Goal: Task Accomplishment & Management: Use online tool/utility

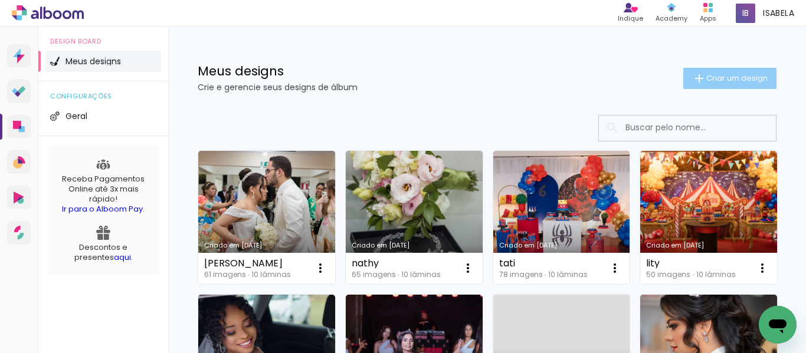
click at [733, 78] on span "Criar um design" at bounding box center [736, 78] width 61 height 8
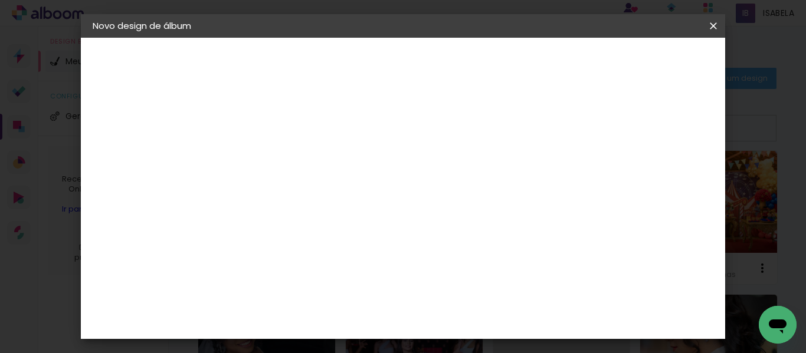
click at [286, 163] on input at bounding box center [286, 158] width 0 height 18
type input "tamires"
type paper-input "tamires"
click at [407, 71] on paper-button "Avançar" at bounding box center [378, 63] width 58 height 20
click at [323, 197] on div at bounding box center [315, 196] width 119 height 1
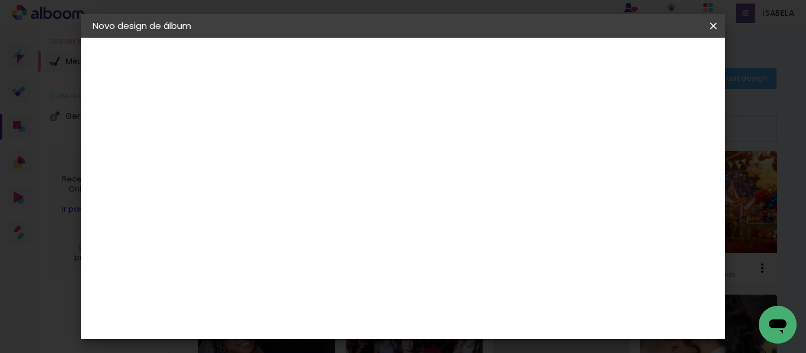
type input "ca"
type paper-input "ca"
click at [314, 310] on div "Canaan Álbuns" at bounding box center [295, 317] width 37 height 19
click at [475, 55] on paper-button "Avançar" at bounding box center [446, 63] width 58 height 20
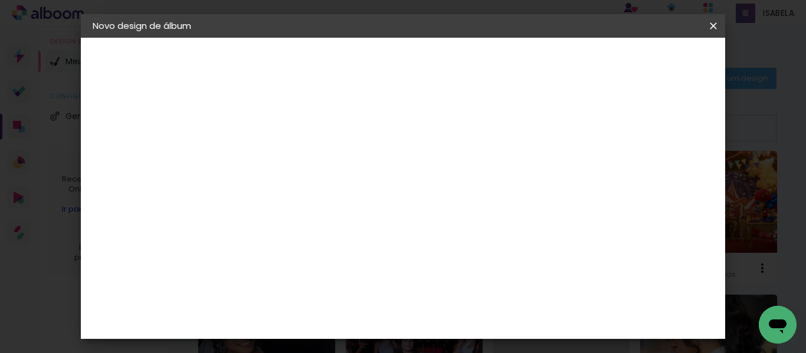
click at [0, 0] on slot "Avançar" at bounding box center [0, 0] width 0 height 0
click at [428, 63] on span "Iniciar design" at bounding box center [414, 66] width 27 height 17
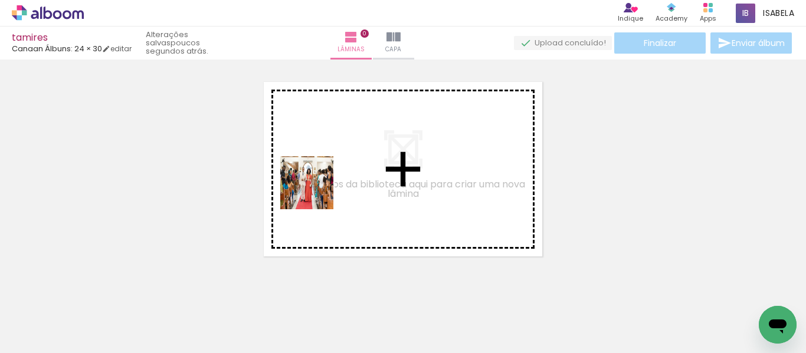
drag, startPoint x: 127, startPoint y: 315, endPoint x: 235, endPoint y: 299, distance: 109.8
click at [323, 187] on quentale-workspace at bounding box center [403, 176] width 806 height 353
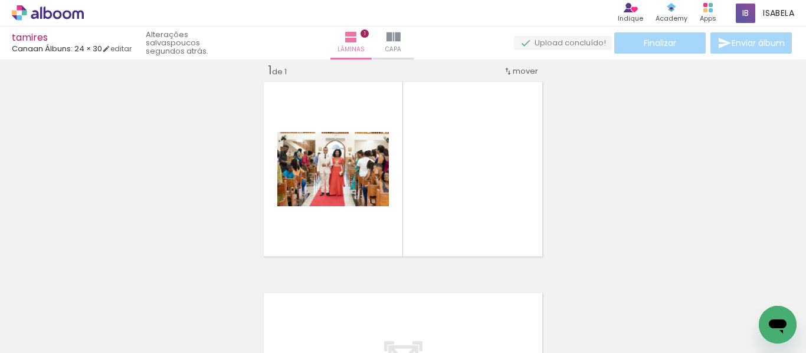
scroll to position [15, 0]
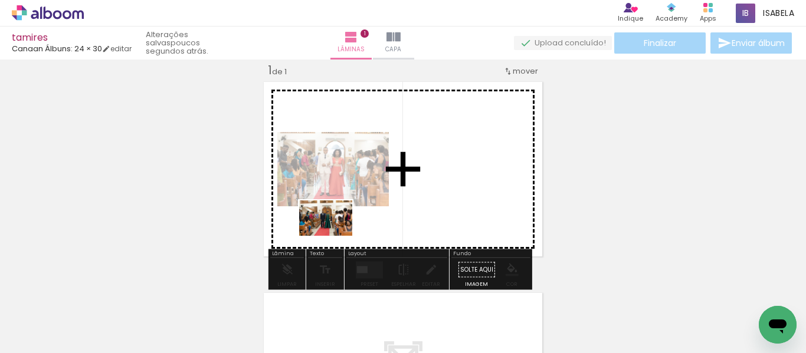
drag, startPoint x: 204, startPoint y: 313, endPoint x: 335, endPoint y: 236, distance: 151.6
click at [335, 236] on quentale-workspace at bounding box center [403, 176] width 806 height 353
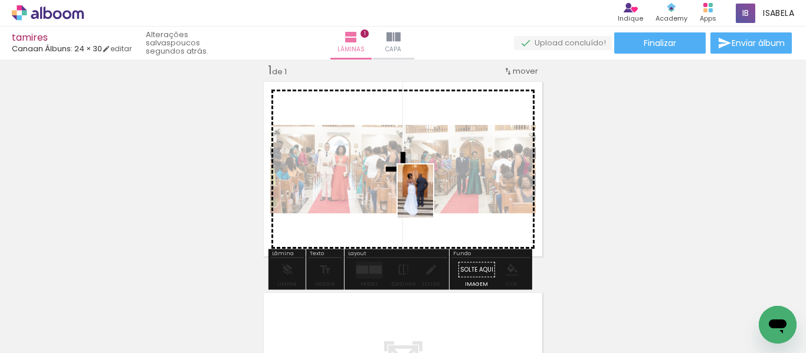
drag, startPoint x: 263, startPoint y: 316, endPoint x: 436, endPoint y: 198, distance: 209.8
click at [436, 198] on quentale-workspace at bounding box center [403, 176] width 806 height 353
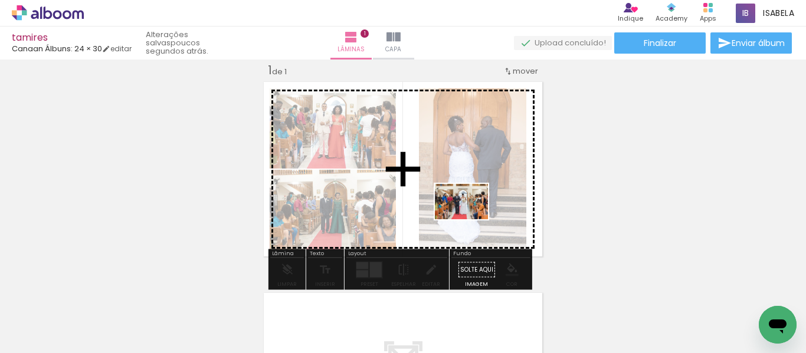
drag, startPoint x: 323, startPoint y: 316, endPoint x: 470, endPoint y: 219, distance: 176.4
click at [470, 219] on quentale-workspace at bounding box center [403, 176] width 806 height 353
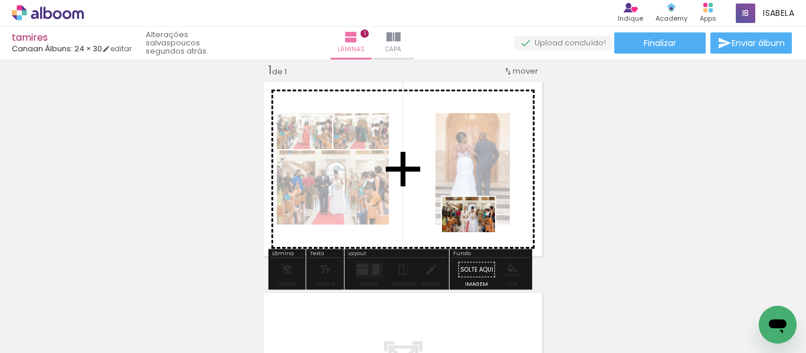
drag, startPoint x: 394, startPoint y: 317, endPoint x: 477, endPoint y: 232, distance: 118.9
click at [477, 232] on quentale-workspace at bounding box center [403, 176] width 806 height 353
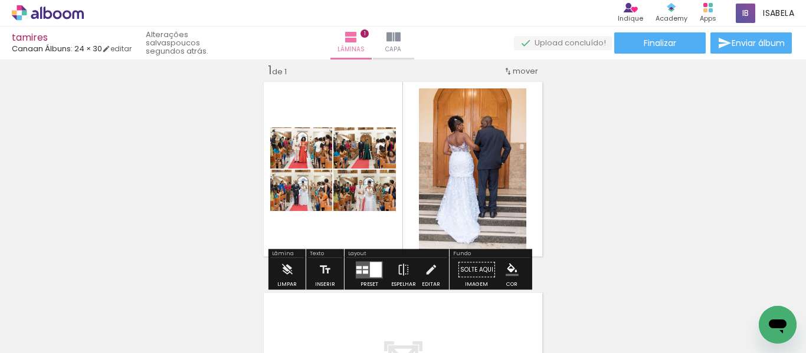
click at [370, 266] on div at bounding box center [376, 269] width 12 height 15
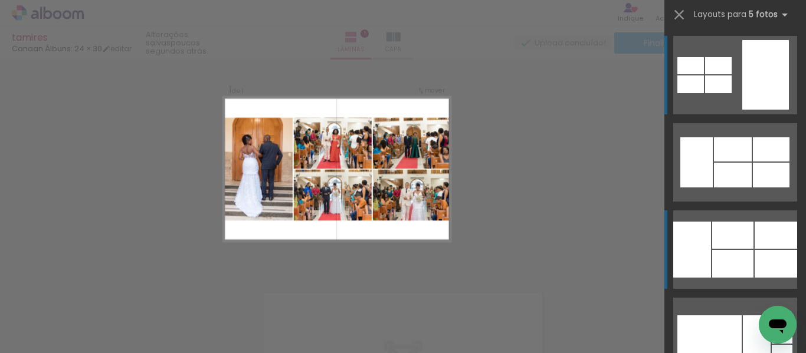
click at [731, 162] on div at bounding box center [733, 149] width 38 height 24
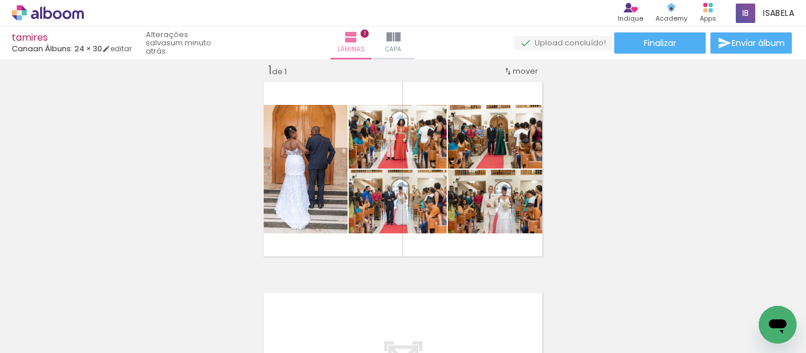
scroll to position [0, 0]
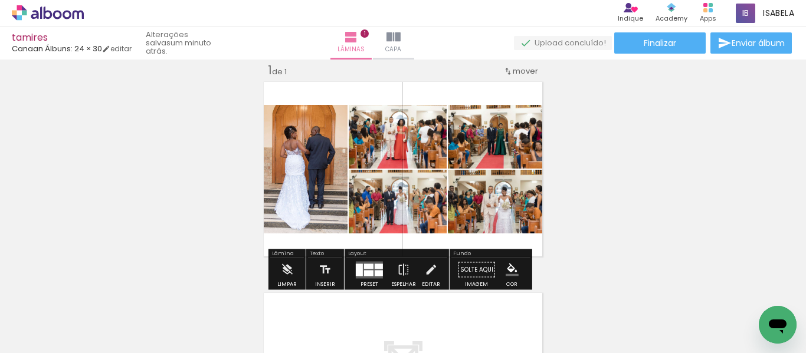
click at [370, 266] on div at bounding box center [368, 266] width 9 height 5
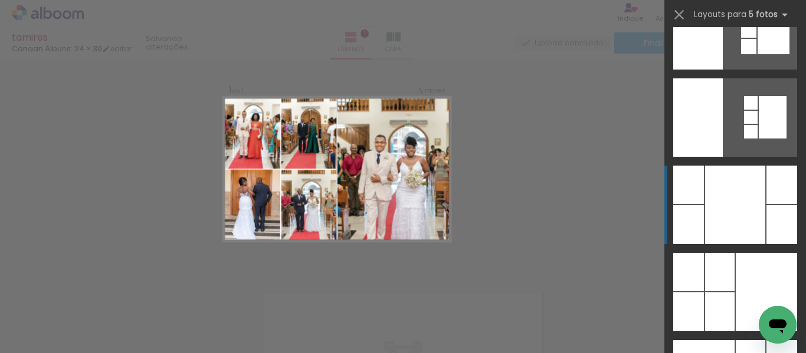
scroll to position [23539, 0]
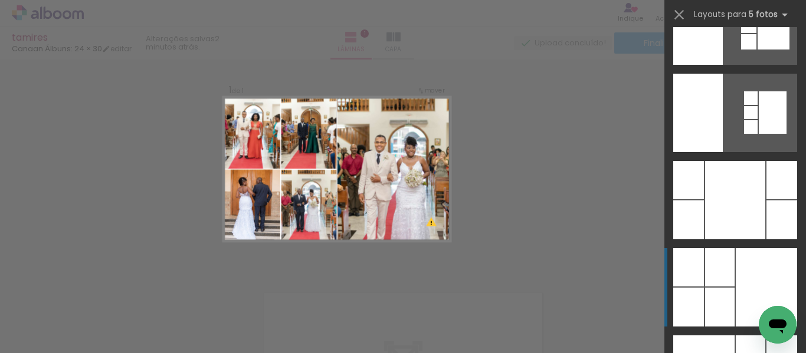
click at [754, 277] on div at bounding box center [766, 287] width 61 height 78
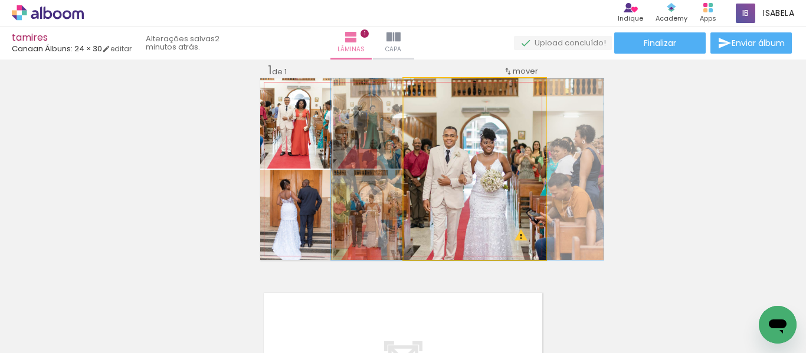
drag, startPoint x: 490, startPoint y: 225, endPoint x: 483, endPoint y: 193, distance: 32.6
drag, startPoint x: 484, startPoint y: 204, endPoint x: 484, endPoint y: 191, distance: 13.0
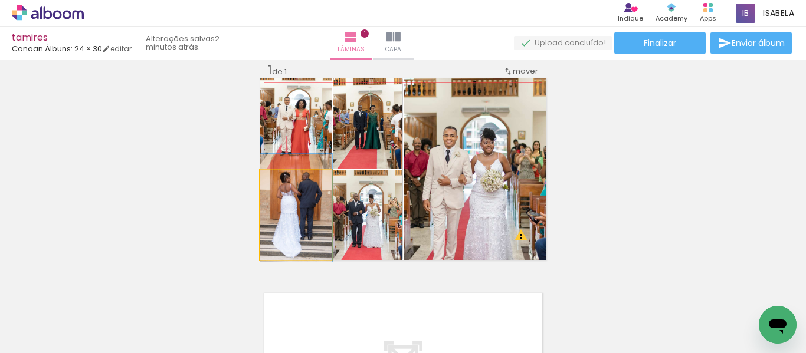
drag, startPoint x: 304, startPoint y: 231, endPoint x: 305, endPoint y: 224, distance: 7.1
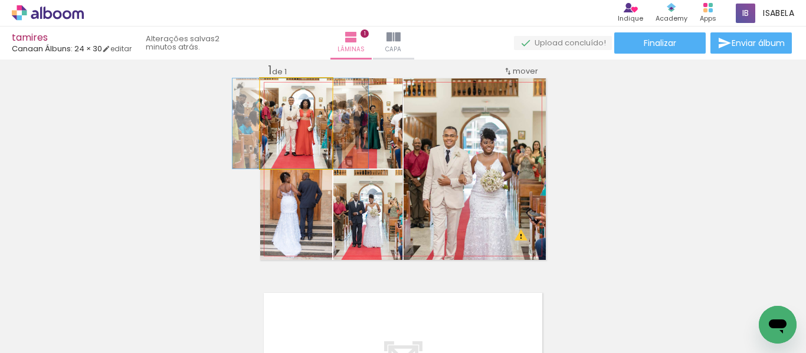
drag, startPoint x: 305, startPoint y: 141, endPoint x: 309, endPoint y: 151, distance: 10.8
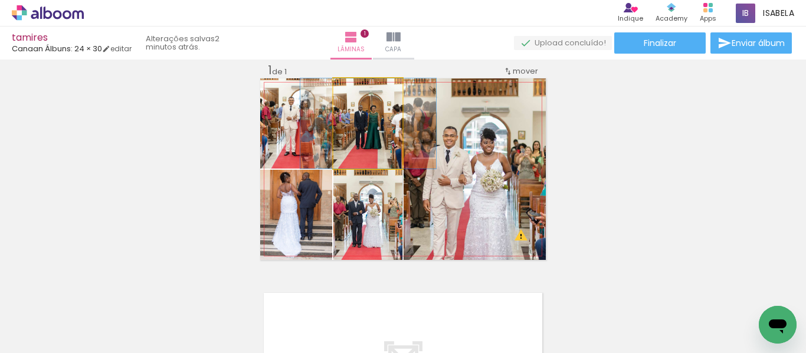
click at [356, 148] on quentale-photo at bounding box center [367, 123] width 69 height 90
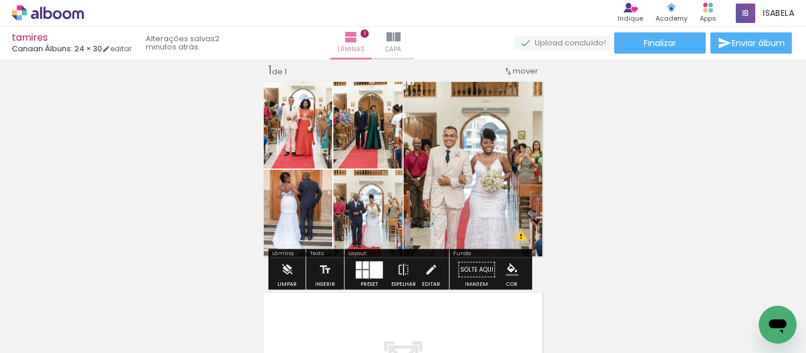
click at [657, 186] on div "Inserir lâmina 1 de 1 O Designbox precisará aumentar a sua imagem em 264% para …" at bounding box center [403, 259] width 806 height 423
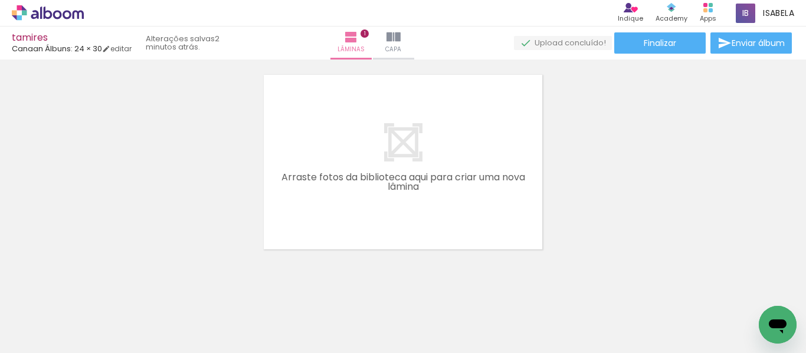
scroll to position [248, 0]
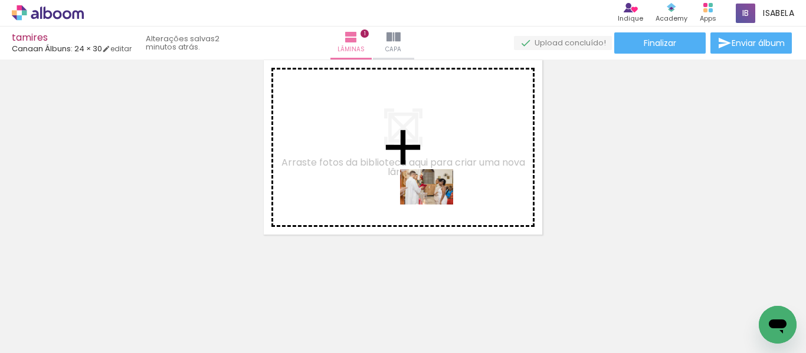
drag, startPoint x: 458, startPoint y: 322, endPoint x: 435, endPoint y: 202, distance: 122.1
click at [435, 202] on quentale-workspace at bounding box center [403, 176] width 806 height 353
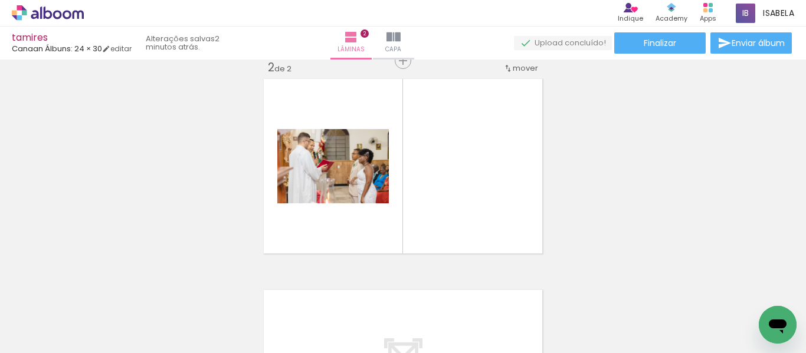
scroll to position [227, 0]
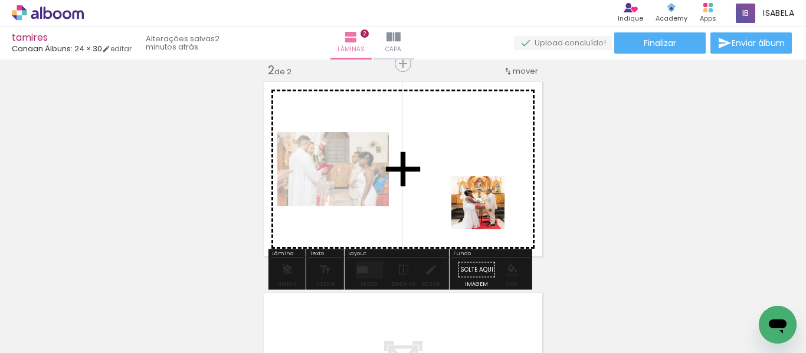
drag, startPoint x: 515, startPoint y: 291, endPoint x: 640, endPoint y: 330, distance: 131.0
click at [487, 211] on quentale-workspace at bounding box center [403, 176] width 806 height 353
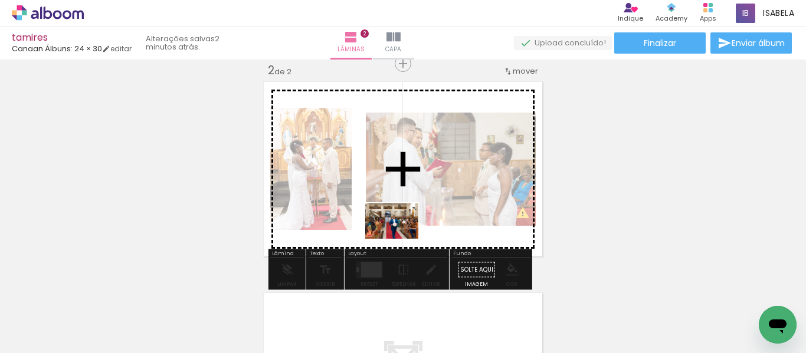
drag, startPoint x: 596, startPoint y: 325, endPoint x: 401, endPoint y: 239, distance: 213.2
click at [401, 239] on quentale-workspace at bounding box center [403, 176] width 806 height 353
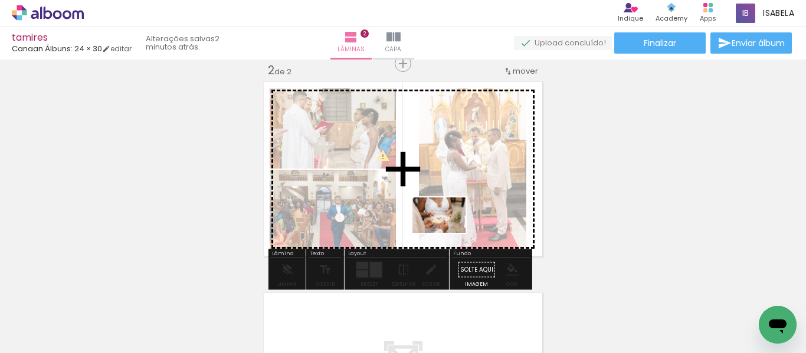
drag, startPoint x: 658, startPoint y: 329, endPoint x: 448, endPoint y: 233, distance: 231.6
click at [448, 233] on quentale-workspace at bounding box center [403, 176] width 806 height 353
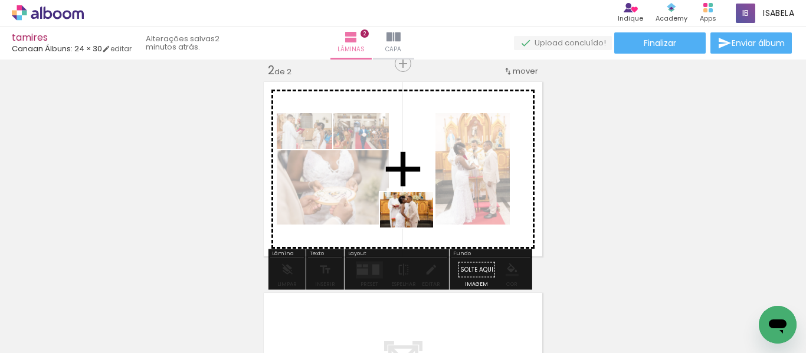
drag, startPoint x: 716, startPoint y: 316, endPoint x: 415, endPoint y: 228, distance: 313.1
click at [415, 228] on quentale-workspace at bounding box center [403, 176] width 806 height 353
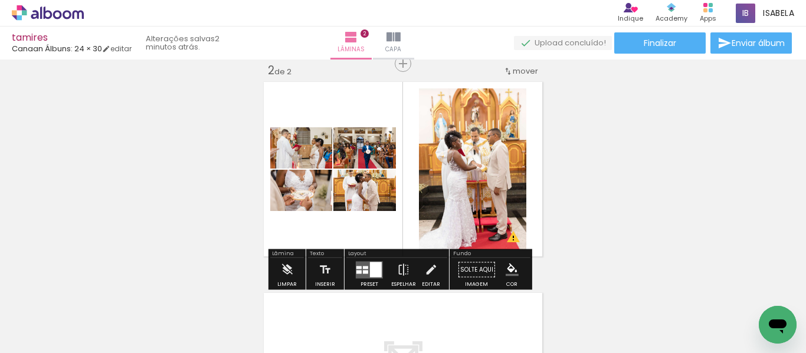
scroll to position [0, 332]
click at [370, 268] on div at bounding box center [376, 269] width 12 height 15
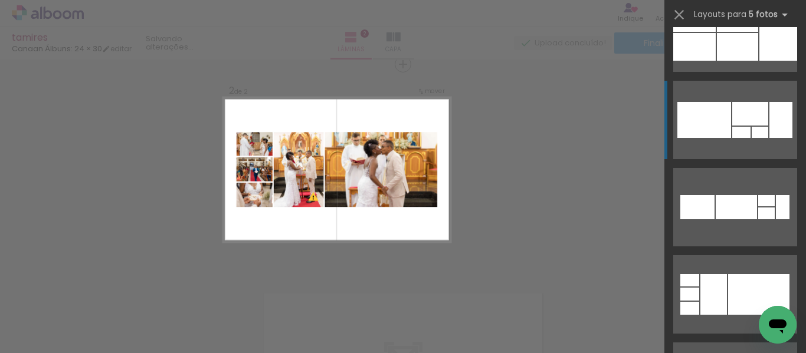
scroll to position [2065, 0]
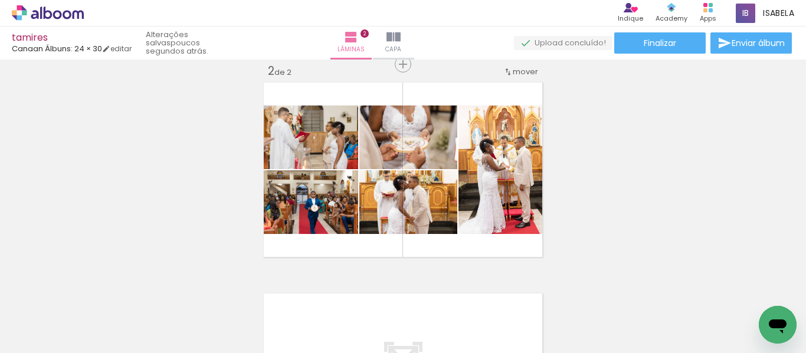
scroll to position [0, 601]
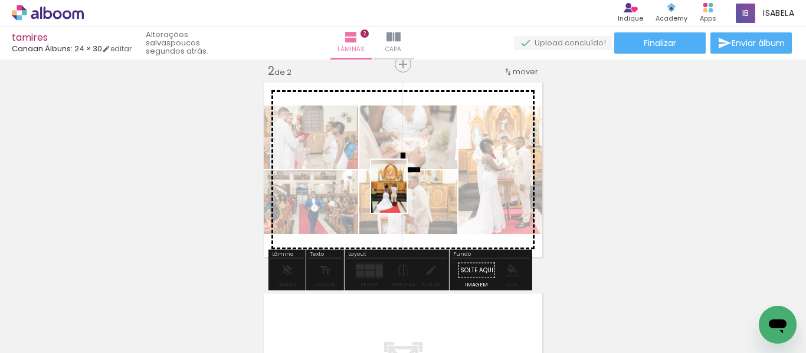
drag, startPoint x: 192, startPoint y: 315, endPoint x: 407, endPoint y: 195, distance: 245.9
click at [407, 195] on quentale-workspace at bounding box center [403, 176] width 806 height 353
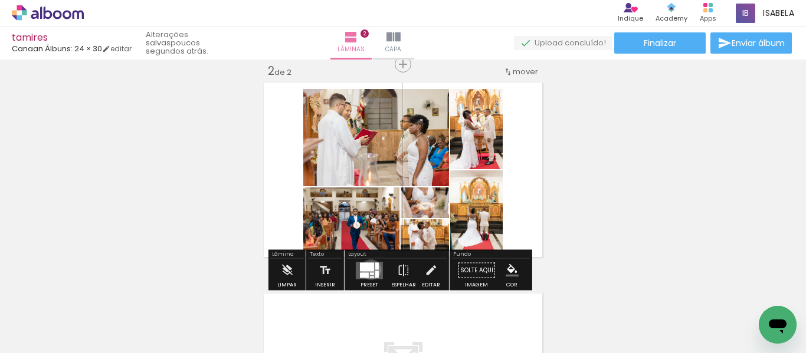
click at [368, 270] on div at bounding box center [367, 267] width 14 height 9
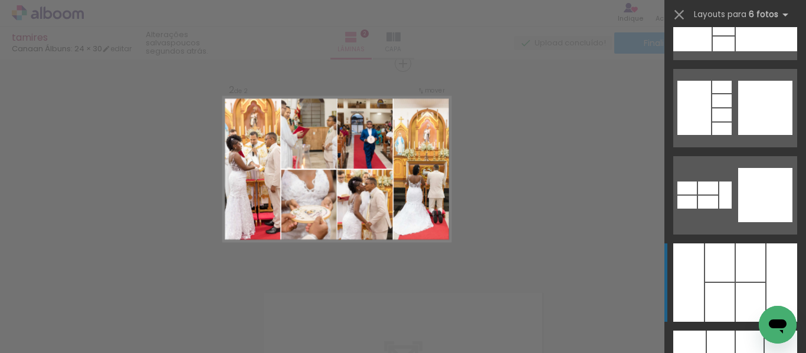
scroll to position [6313, 0]
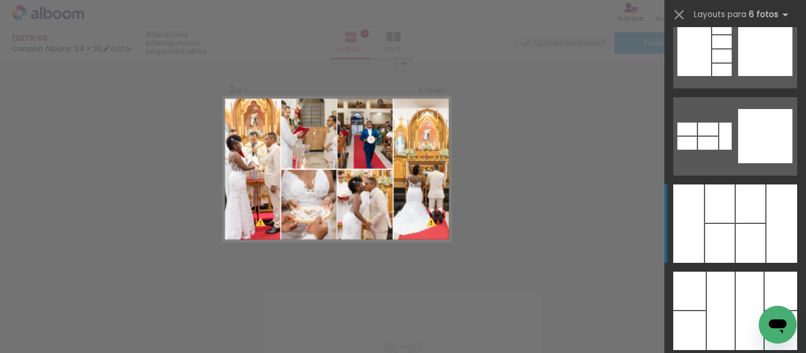
click at [765, 312] on div at bounding box center [781, 331] width 32 height 39
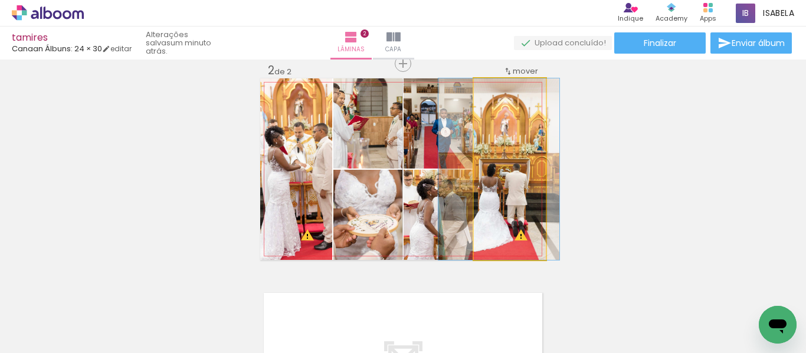
drag, startPoint x: 524, startPoint y: 221, endPoint x: 517, endPoint y: 221, distance: 6.5
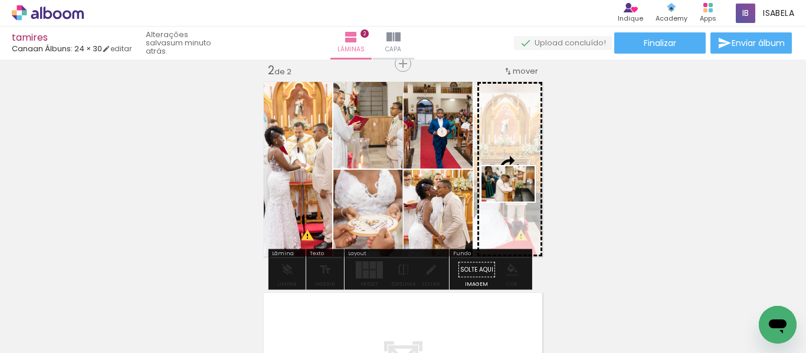
drag, startPoint x: 251, startPoint y: 328, endPoint x: 517, endPoint y: 202, distance: 294.0
click at [517, 202] on quentale-workspace at bounding box center [403, 176] width 806 height 353
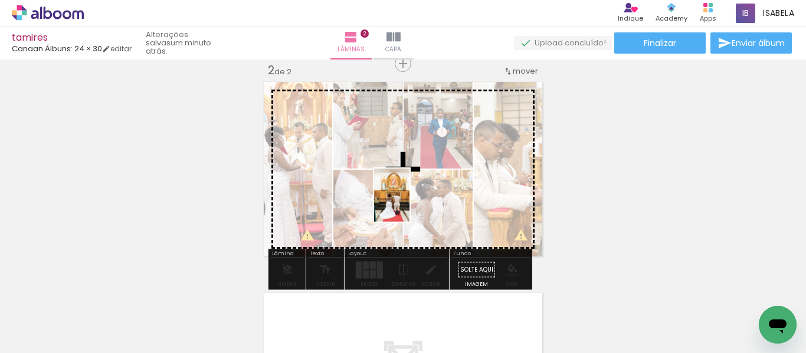
drag, startPoint x: 174, startPoint y: 333, endPoint x: 409, endPoint y: 204, distance: 268.5
click at [409, 204] on quentale-workspace at bounding box center [403, 176] width 806 height 353
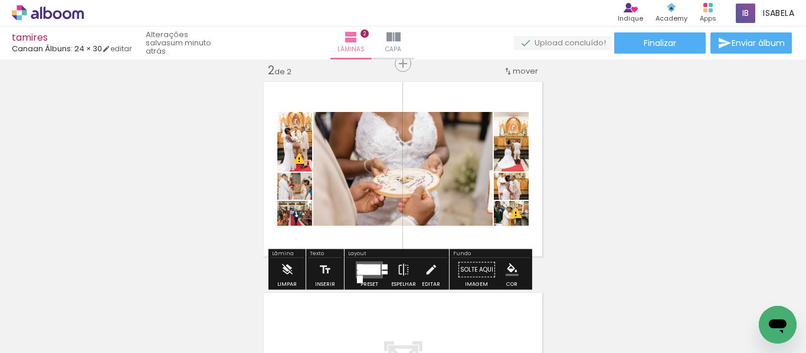
click at [366, 276] on quentale-layouter at bounding box center [369, 269] width 27 height 17
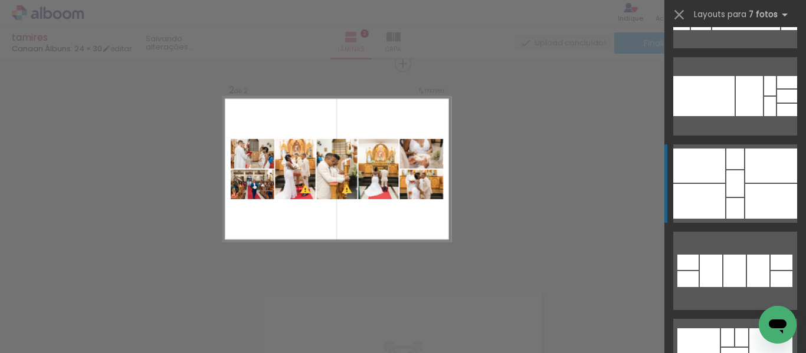
scroll to position [2301, 0]
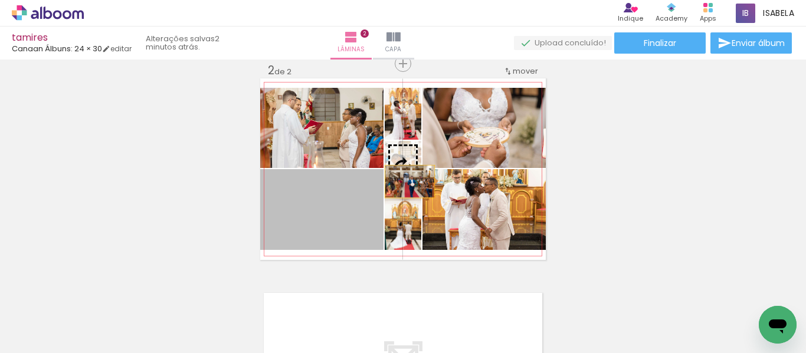
drag, startPoint x: 342, startPoint y: 232, endPoint x: 405, endPoint y: 182, distance: 81.1
click at [0, 0] on slot at bounding box center [0, 0] width 0 height 0
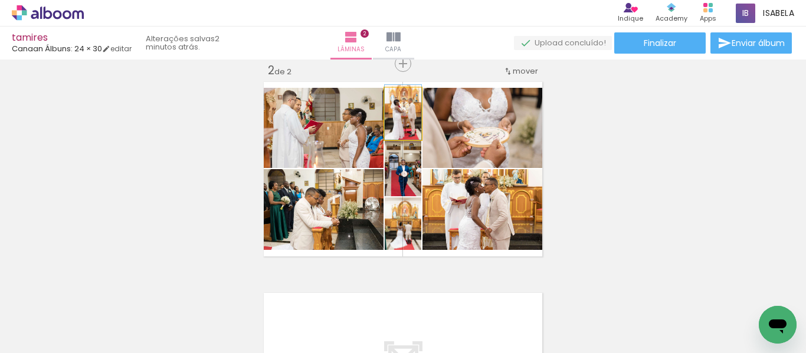
drag, startPoint x: 411, startPoint y: 127, endPoint x: 412, endPoint y: 118, distance: 9.5
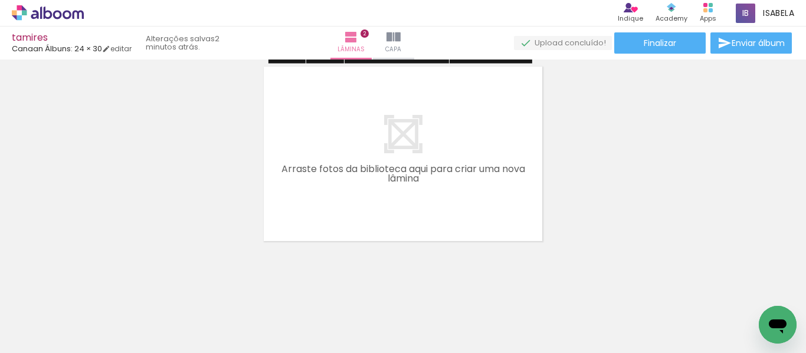
scroll to position [460, 0]
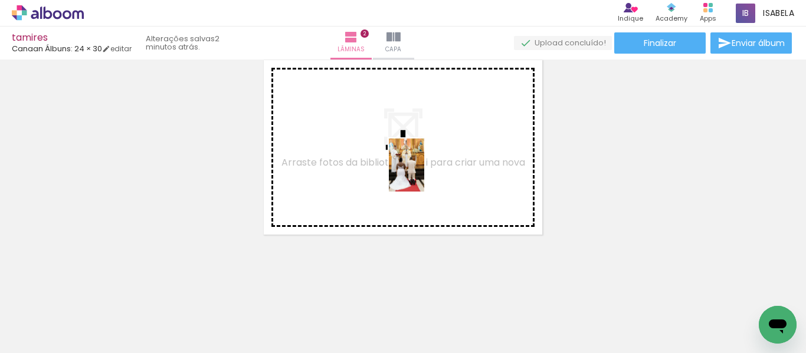
drag, startPoint x: 317, startPoint y: 315, endPoint x: 424, endPoint y: 174, distance: 177.2
click at [424, 174] on quentale-workspace at bounding box center [403, 176] width 806 height 353
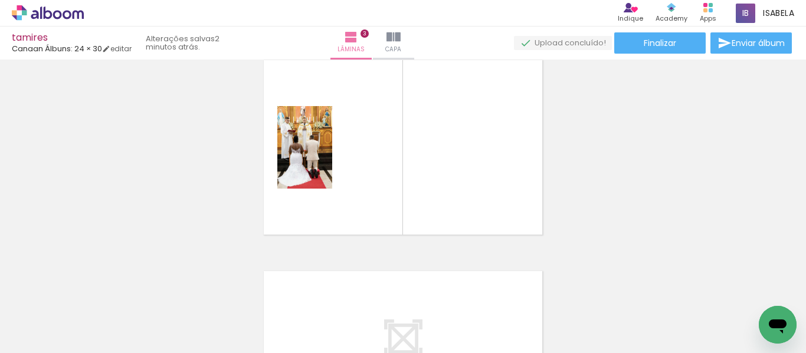
scroll to position [438, 0]
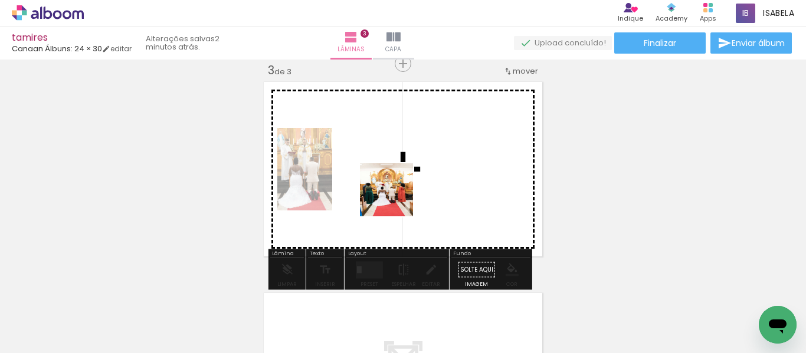
drag, startPoint x: 385, startPoint y: 260, endPoint x: 396, endPoint y: 195, distance: 66.4
click at [396, 195] on quentale-workspace at bounding box center [403, 176] width 806 height 353
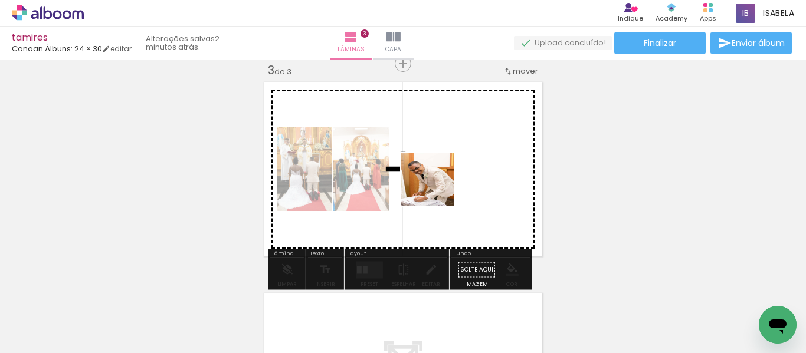
drag, startPoint x: 438, startPoint y: 204, endPoint x: 507, endPoint y: 319, distance: 134.0
click at [437, 182] on quentale-workspace at bounding box center [403, 176] width 806 height 353
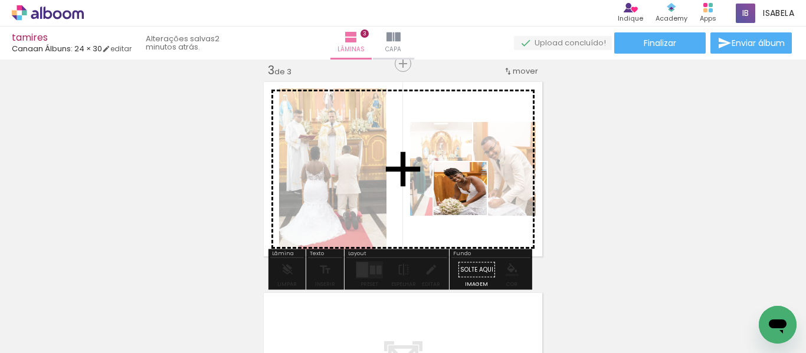
drag, startPoint x: 472, startPoint y: 212, endPoint x: 544, endPoint y: 317, distance: 127.8
click at [469, 197] on quentale-workspace at bounding box center [403, 176] width 806 height 353
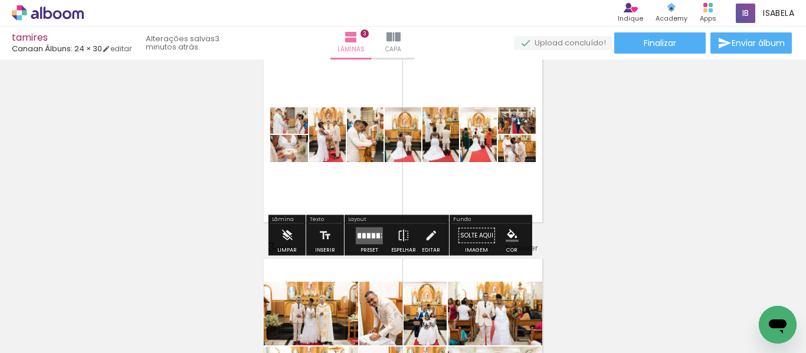
scroll to position [0, 937]
click at [368, 239] on quentale-layouter at bounding box center [369, 235] width 27 height 17
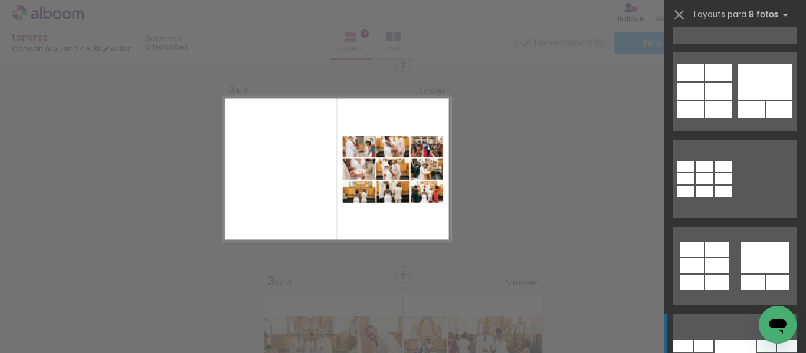
scroll to position [1180, 0]
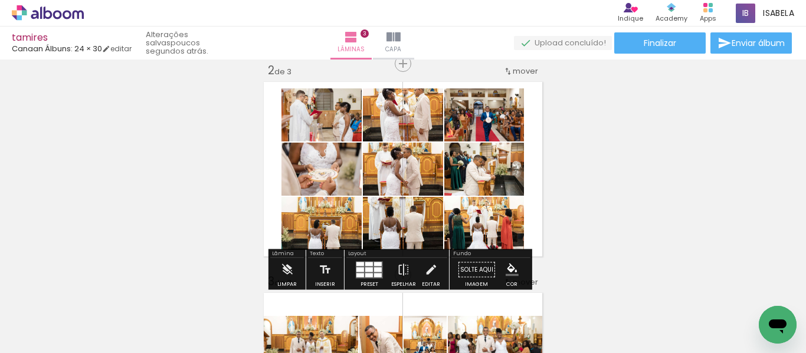
click at [356, 277] on quentale-layouter at bounding box center [369, 269] width 27 height 17
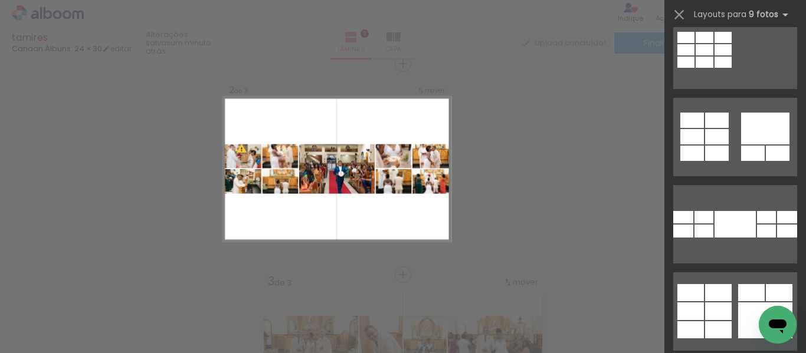
scroll to position [1564, 0]
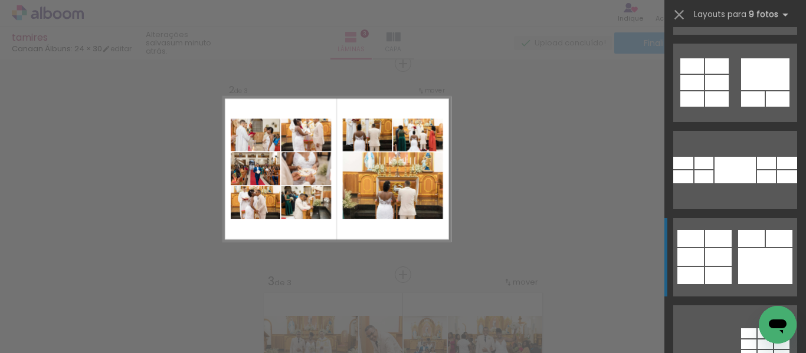
click at [694, 14] on div at bounding box center [685, 7] width 17 height 11
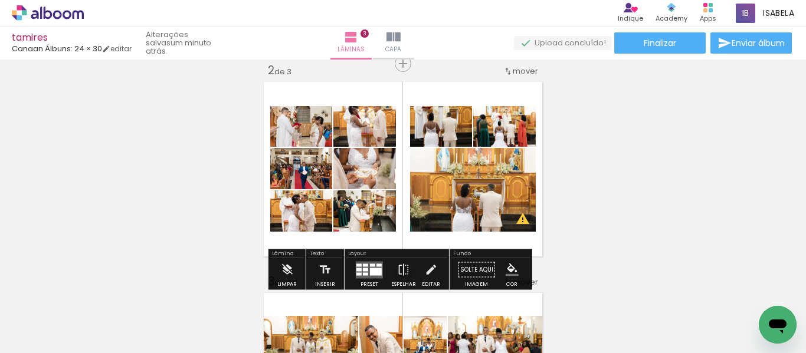
click at [691, 178] on div "Inserir lâmina 1 de 3 Inserir lâmina 2 de 3 Inserir lâmina 3 de 3 O Designbox p…" at bounding box center [403, 260] width 806 height 846
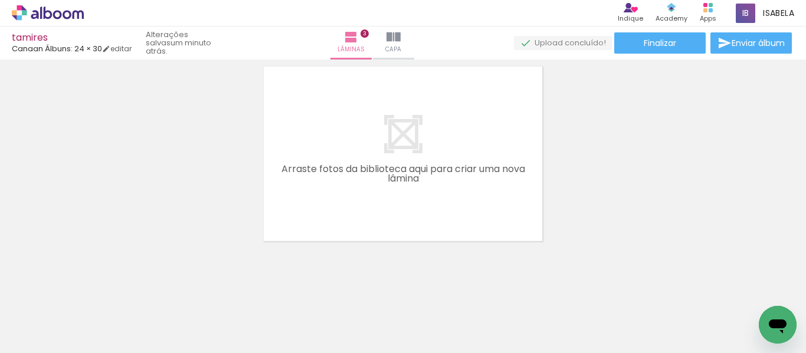
scroll to position [671, 0]
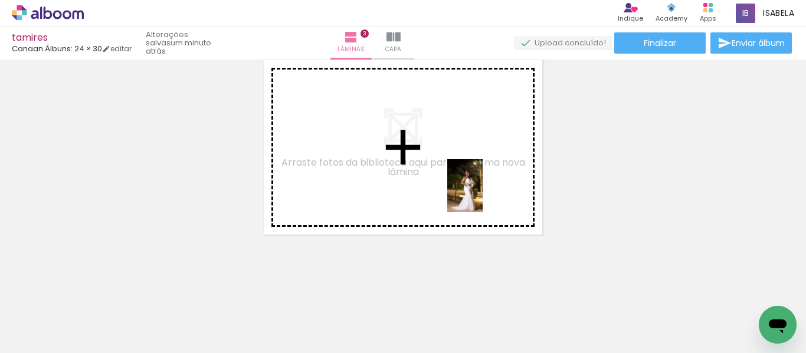
drag, startPoint x: 638, startPoint y: 320, endPoint x: 483, endPoint y: 195, distance: 199.3
click at [483, 195] on quentale-workspace at bounding box center [403, 176] width 806 height 353
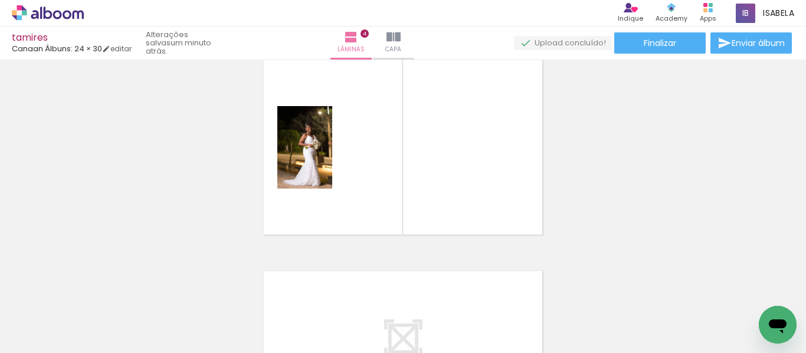
scroll to position [649, 0]
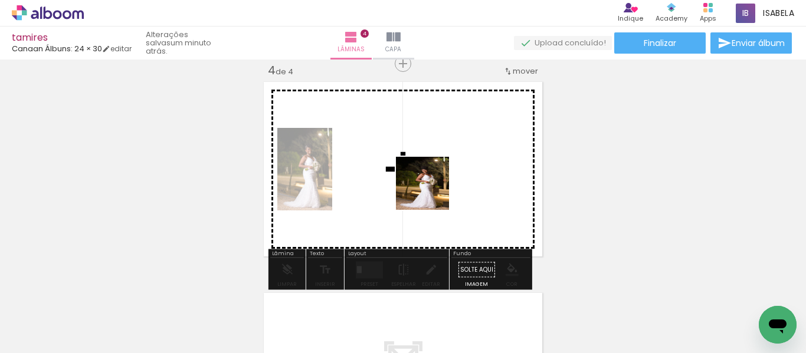
drag, startPoint x: 710, startPoint y: 310, endPoint x: 427, endPoint y: 189, distance: 308.5
click at [427, 189] on quentale-workspace at bounding box center [403, 176] width 806 height 353
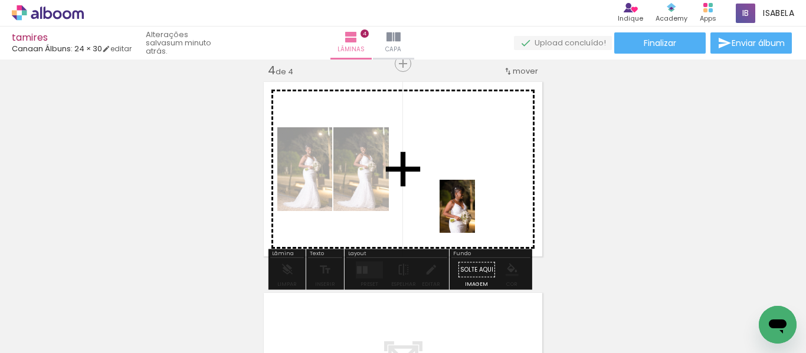
drag, startPoint x: 785, startPoint y: 304, endPoint x: 475, endPoint y: 215, distance: 322.2
click at [475, 215] on quentale-workspace at bounding box center [403, 176] width 806 height 353
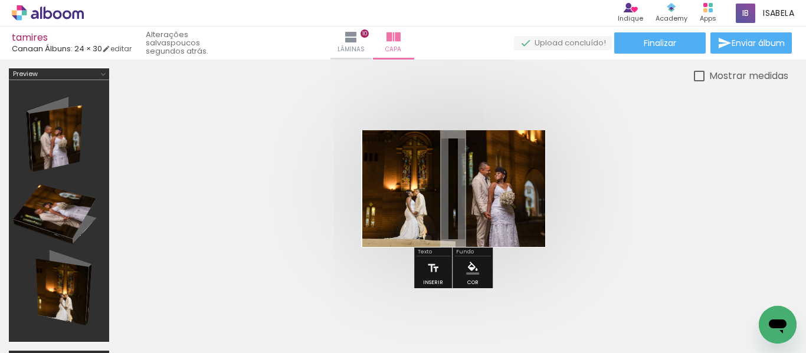
scroll to position [0, 1489]
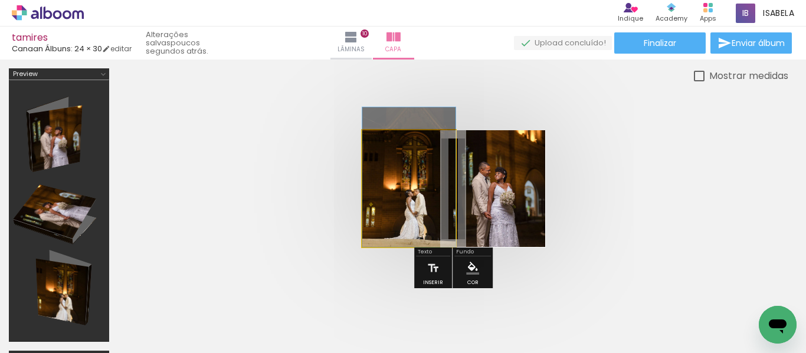
drag, startPoint x: 430, startPoint y: 219, endPoint x: 434, endPoint y: 208, distance: 11.2
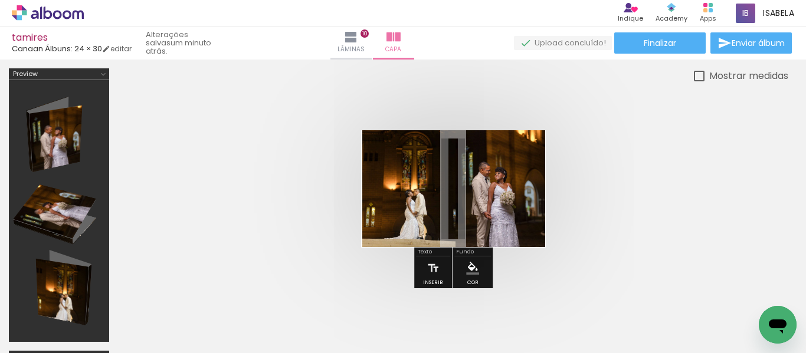
click at [682, 193] on quentale-cover at bounding box center [453, 188] width 576 height 117
click at [595, 229] on quentale-cover at bounding box center [453, 188] width 576 height 117
click at [756, 42] on span "Enviar álbum" at bounding box center [758, 43] width 53 height 8
type input "[EMAIL_ADDRESS][DOMAIN_NAME]"
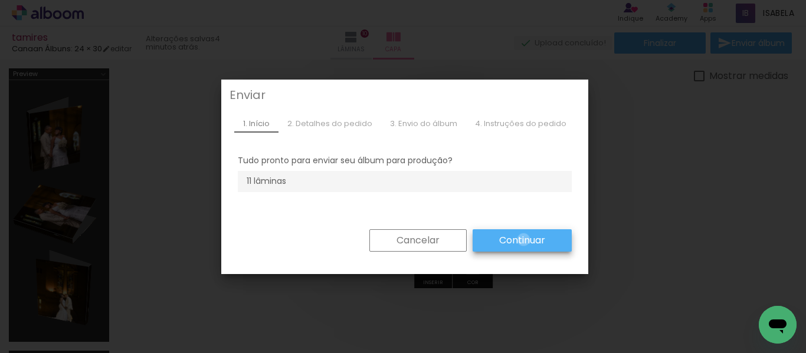
click at [0, 0] on slot "Continuar" at bounding box center [0, 0] width 0 height 0
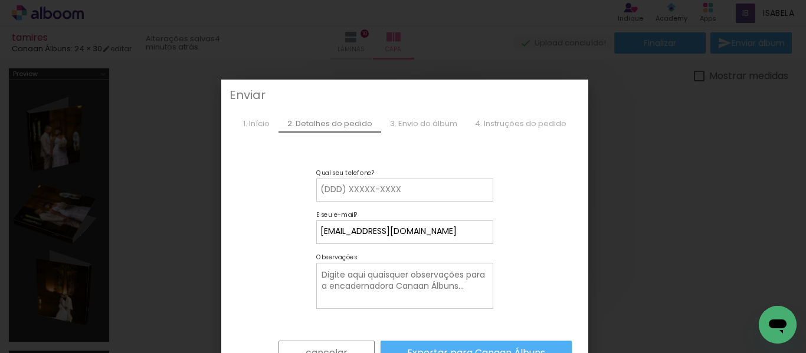
click at [314, 343] on paper-button "cancelar" at bounding box center [326, 353] width 96 height 25
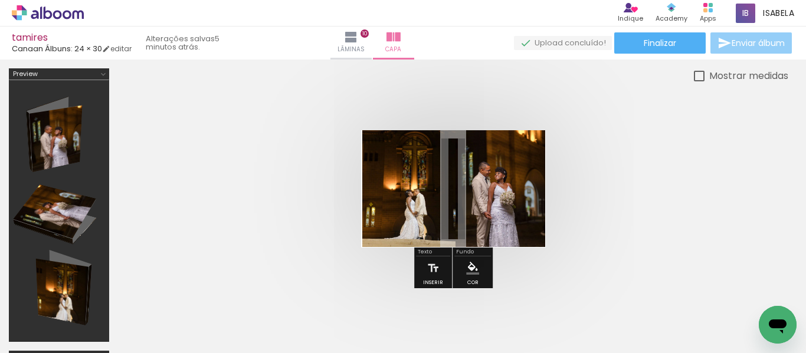
click at [720, 45] on iron-icon at bounding box center [724, 43] width 14 height 14
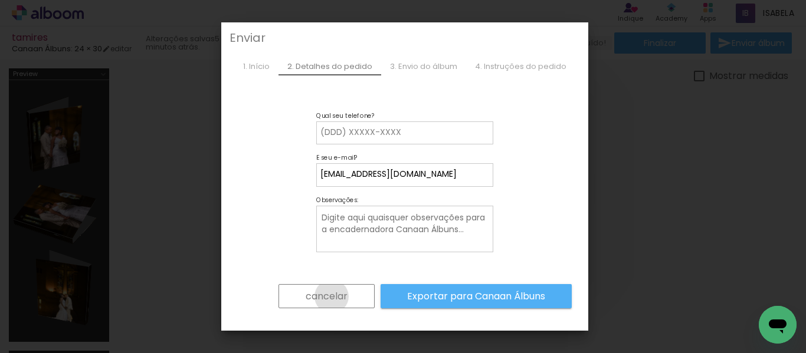
click at [0, 0] on slot "cancelar" at bounding box center [0, 0] width 0 height 0
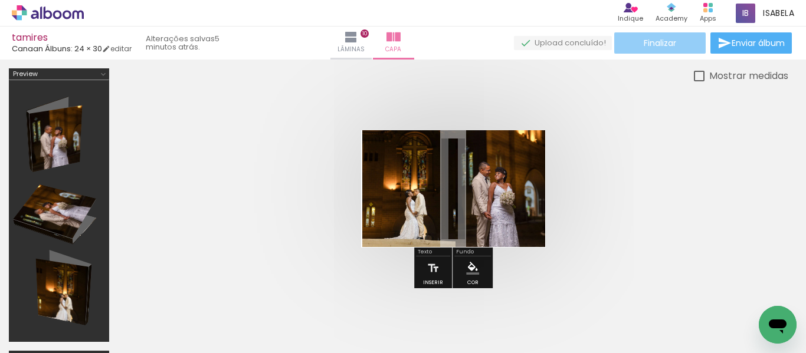
click at [653, 47] on span "Finalizar" at bounding box center [660, 43] width 32 height 8
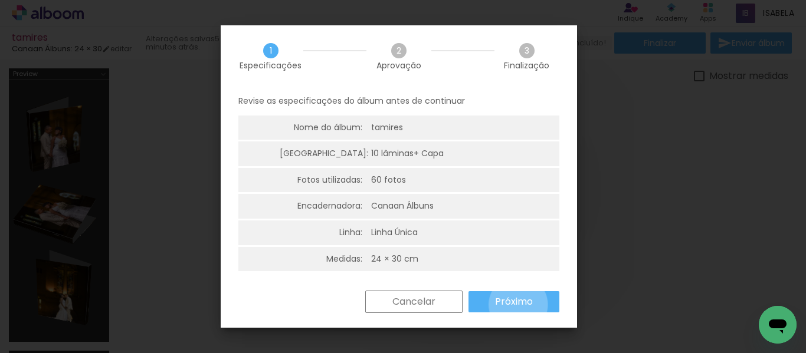
click at [0, 0] on slot "Próximo" at bounding box center [0, 0] width 0 height 0
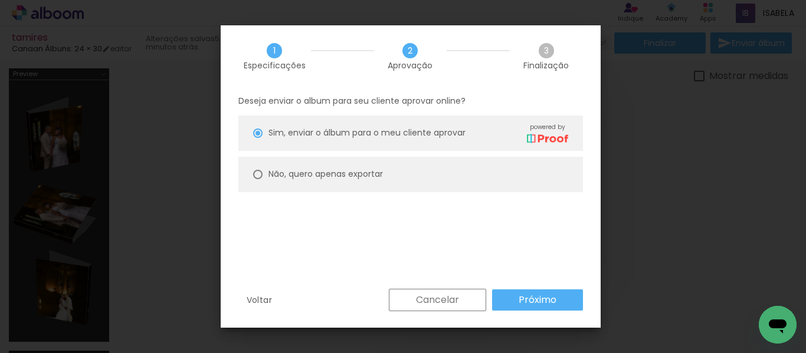
click at [362, 165] on paper-radio-button "Não, quero apenas exportar" at bounding box center [410, 174] width 345 height 35
type paper-radio-button "on"
click at [536, 290] on paper-button "Próximo" at bounding box center [537, 300] width 91 height 21
type input "Alta, 300 DPI"
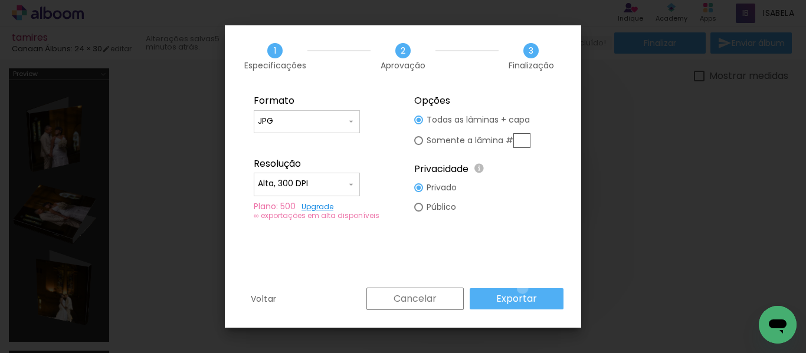
click at [525, 289] on paper-button "Exportar" at bounding box center [517, 299] width 94 height 21
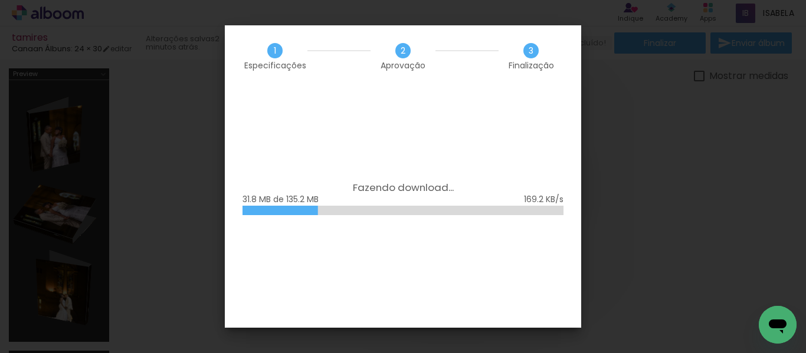
scroll to position [0, 1489]
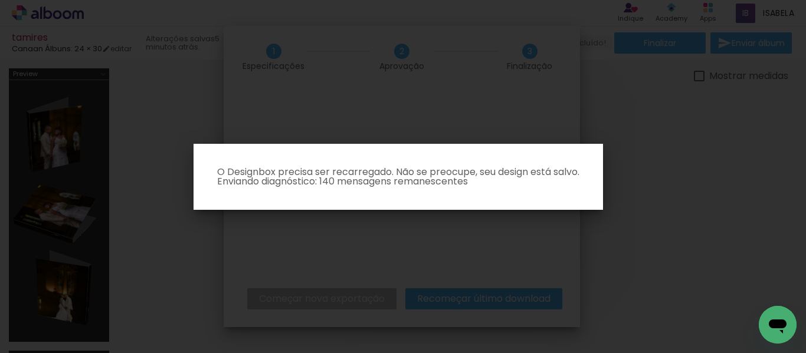
scroll to position [0, 1489]
